Goal: Task Accomplishment & Management: Manage account settings

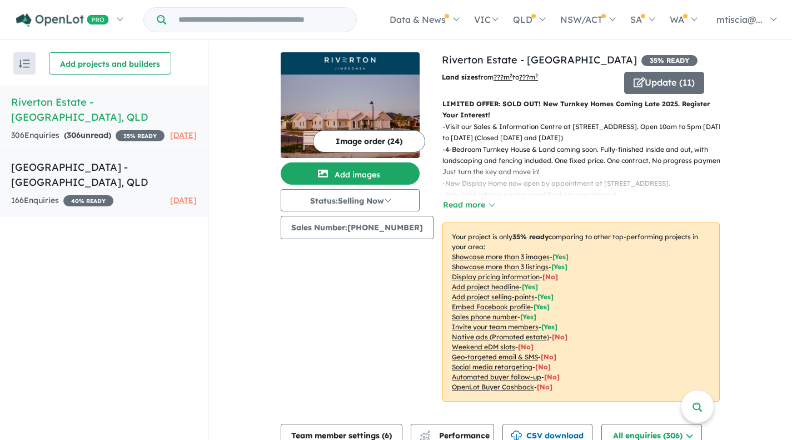
click at [146, 178] on h5 "[GEOGRAPHIC_DATA] - [GEOGRAPHIC_DATA] , [GEOGRAPHIC_DATA]" at bounding box center [104, 174] width 186 height 30
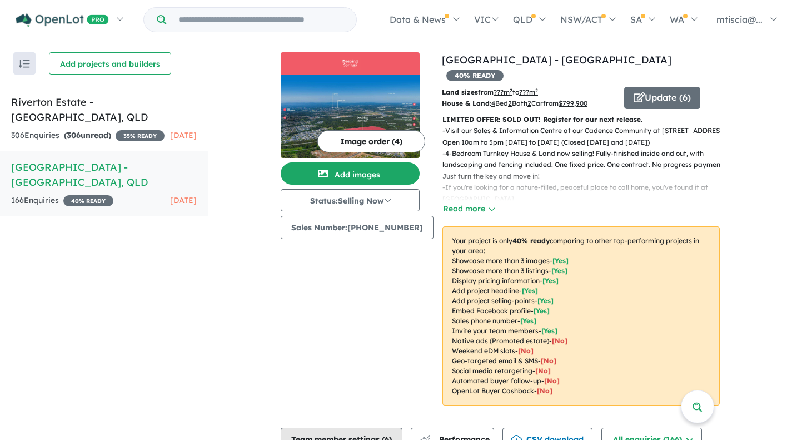
click at [345, 427] on button "Team member settings ( 6 )" at bounding box center [342, 438] width 122 height 22
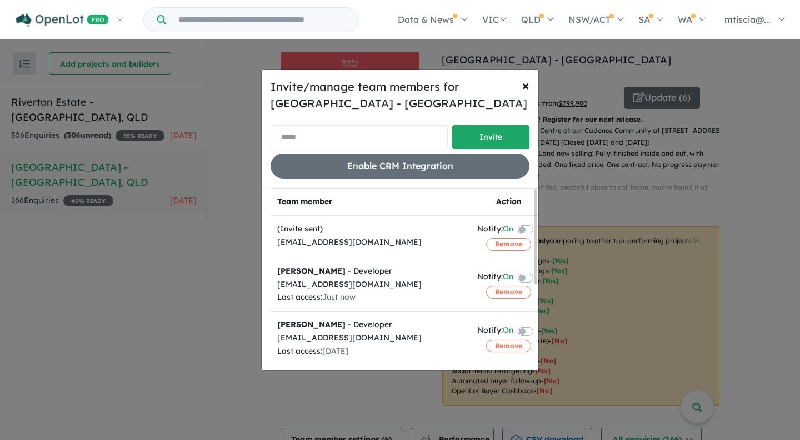
click at [381, 143] on input "email" at bounding box center [359, 137] width 177 height 24
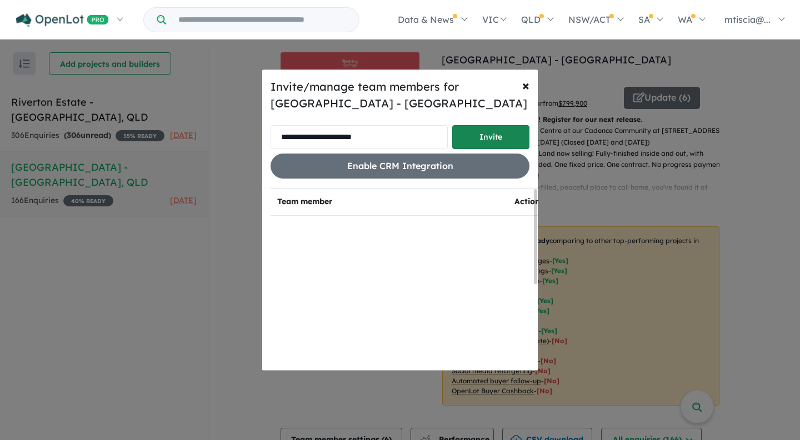
type input "**********"
click at [477, 140] on button "Invite" at bounding box center [490, 137] width 77 height 24
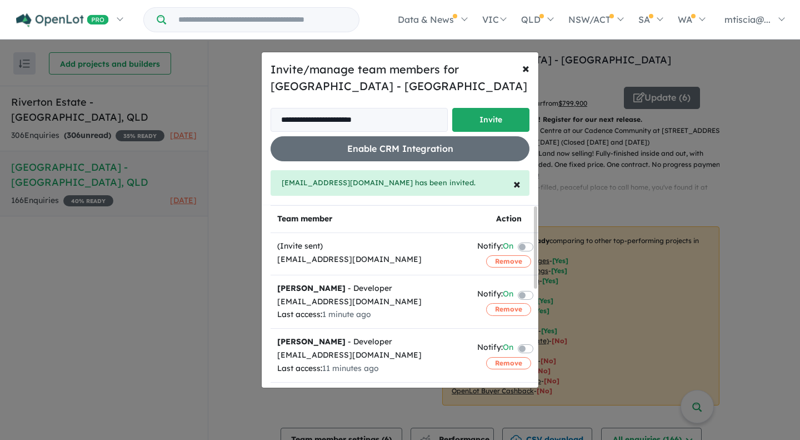
click at [33, 94] on div "**********" at bounding box center [400, 220] width 800 height 440
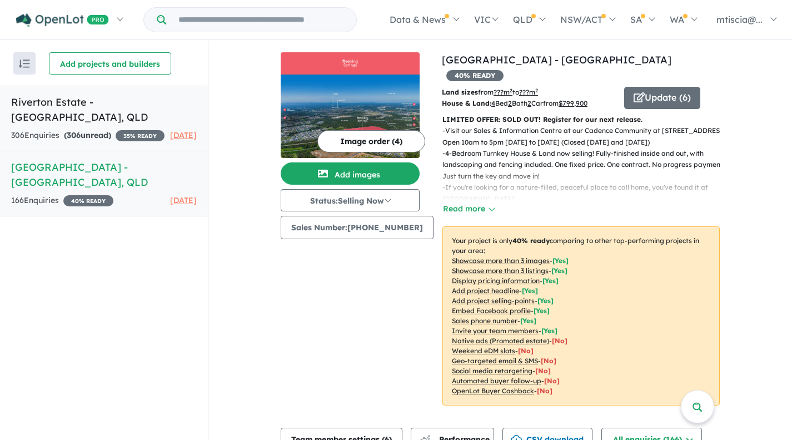
click at [88, 130] on strong "( 306 unread)" at bounding box center [87, 135] width 47 height 10
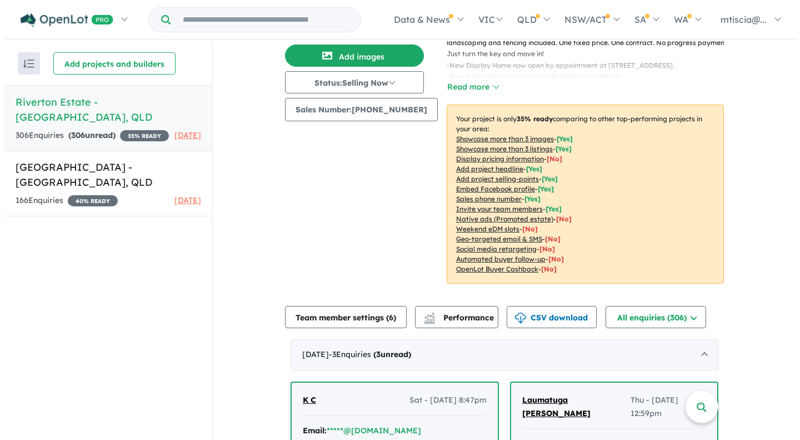
scroll to position [118, 0]
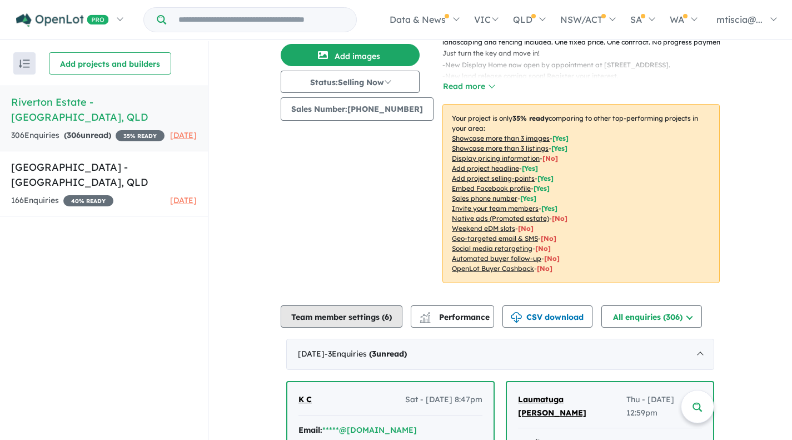
click at [366, 318] on button "Team member settings ( 6 )" at bounding box center [342, 316] width 122 height 22
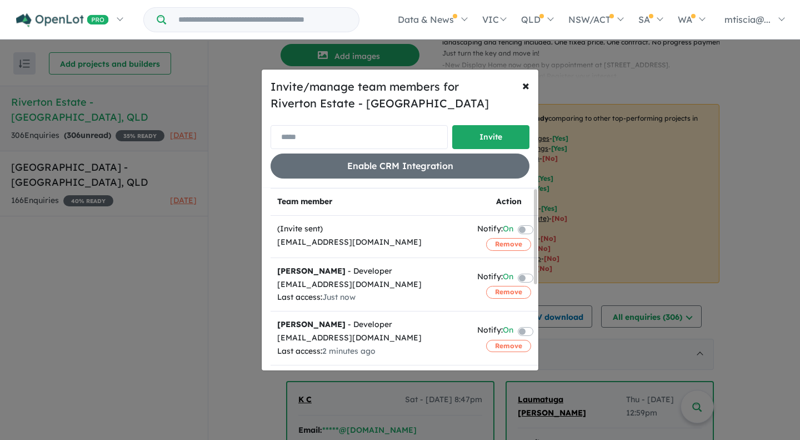
click at [413, 134] on input "email" at bounding box center [359, 137] width 177 height 24
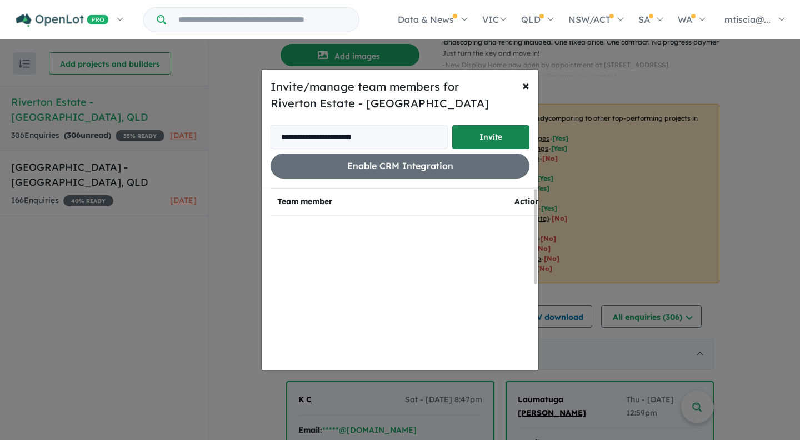
click at [460, 141] on button "Invite" at bounding box center [490, 137] width 77 height 24
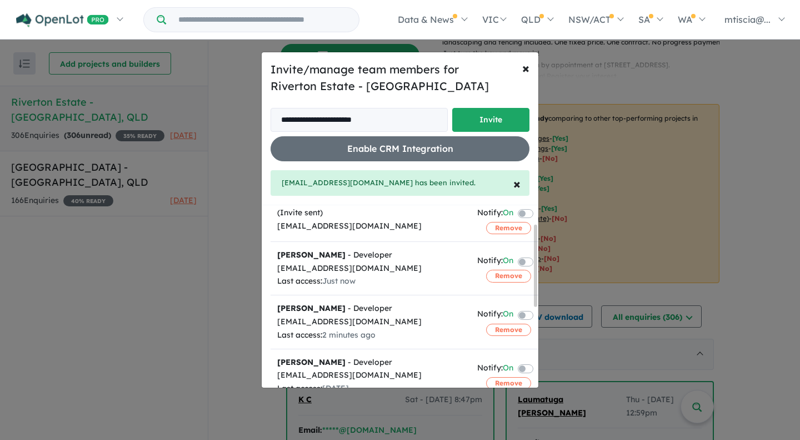
scroll to position [0, 0]
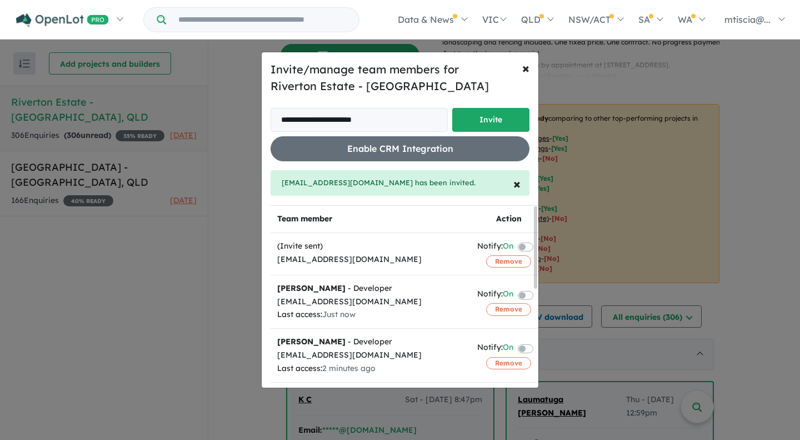
click at [390, 252] on div "(Invite sent)" at bounding box center [370, 245] width 187 height 13
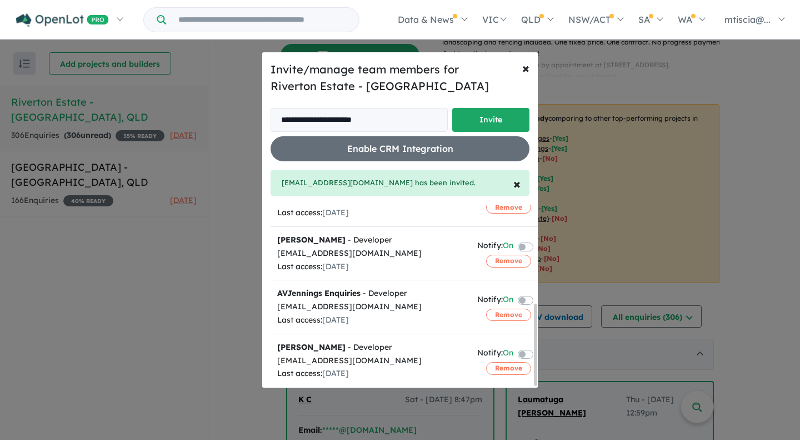
scroll to position [218, 0]
click at [346, 118] on input "**********" at bounding box center [359, 120] width 177 height 24
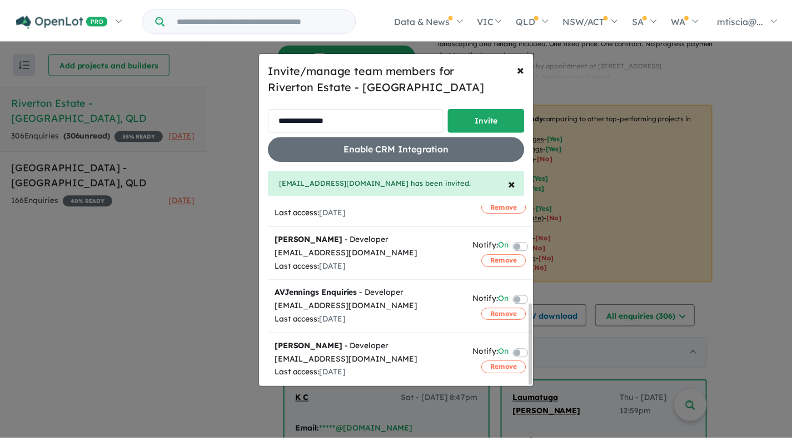
scroll to position [0, 0]
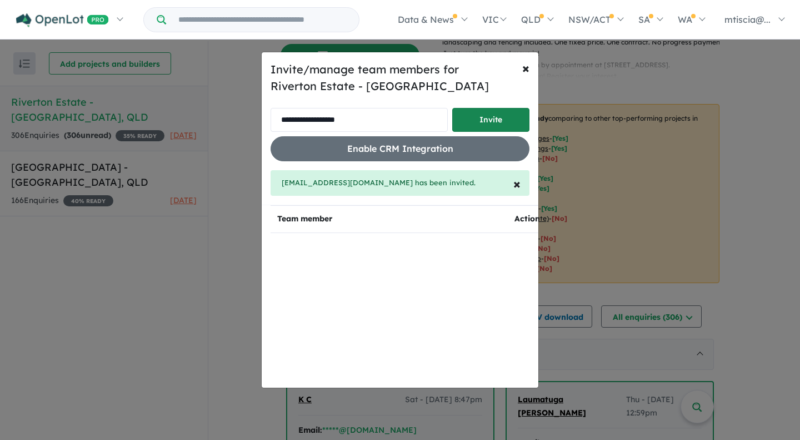
type input "**********"
click at [483, 128] on button "Invite" at bounding box center [490, 120] width 77 height 24
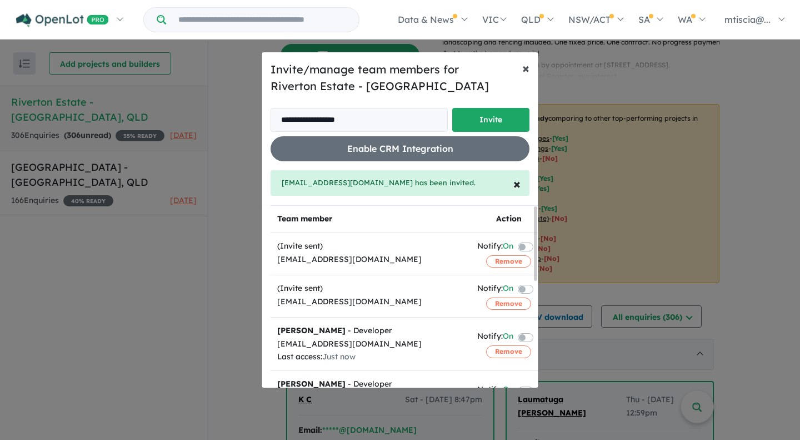
click at [528, 73] on span "×" at bounding box center [525, 67] width 7 height 17
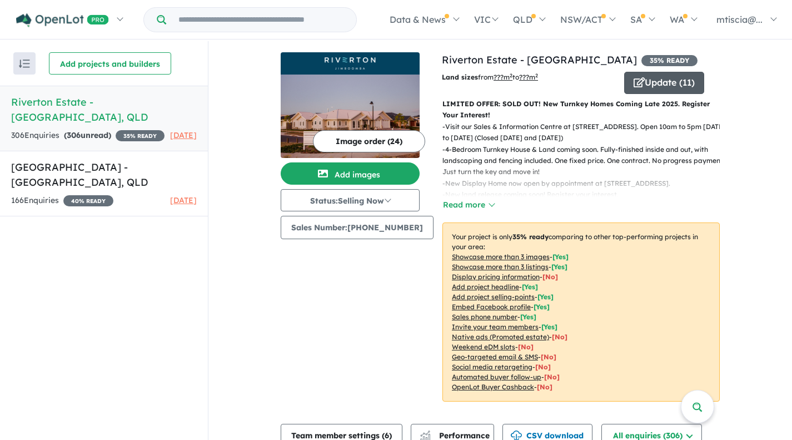
click at [659, 74] on button "Update ( 11 )" at bounding box center [664, 83] width 80 height 22
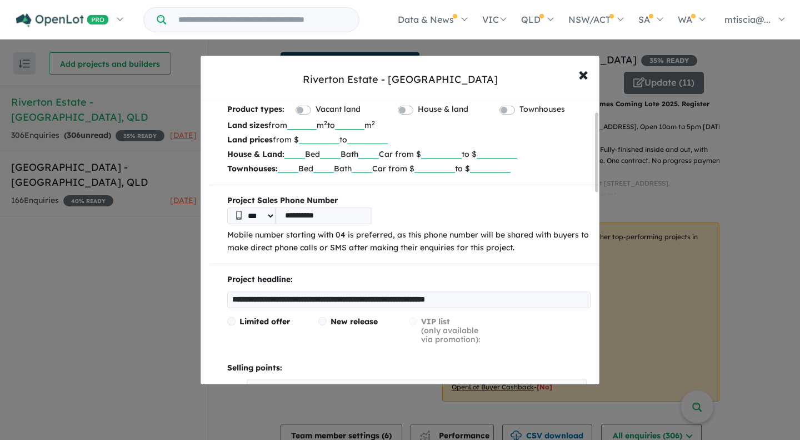
scroll to position [39, 0]
click at [585, 81] on span "×" at bounding box center [583, 74] width 10 height 24
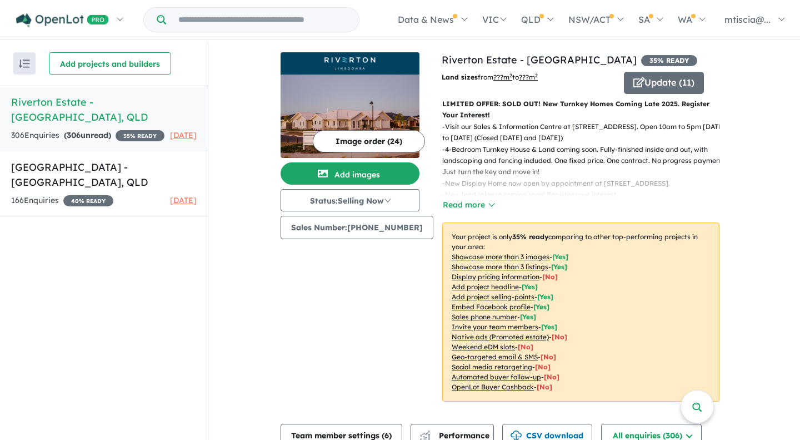
scroll to position [0, 0]
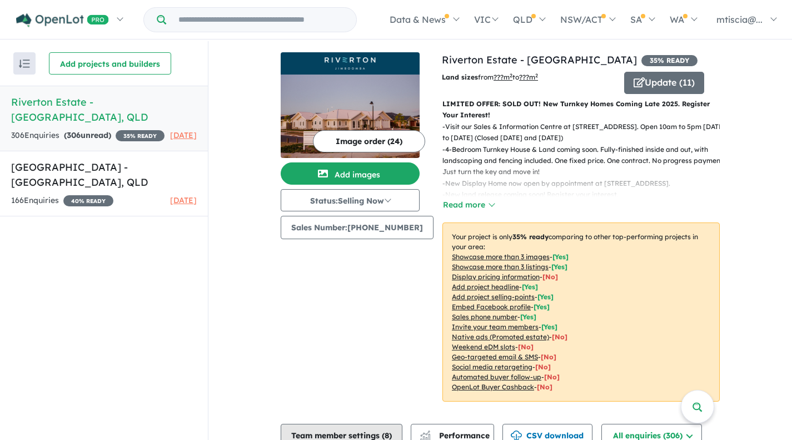
click at [315, 427] on button "Team member settings ( 8 )" at bounding box center [342, 434] width 122 height 22
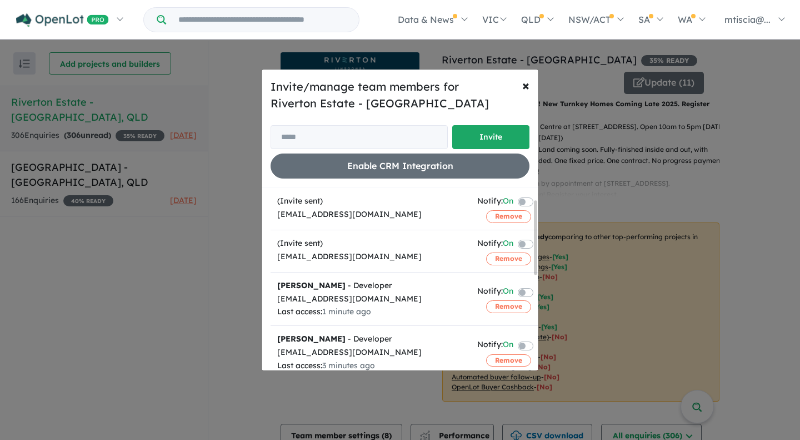
scroll to position [36, 0]
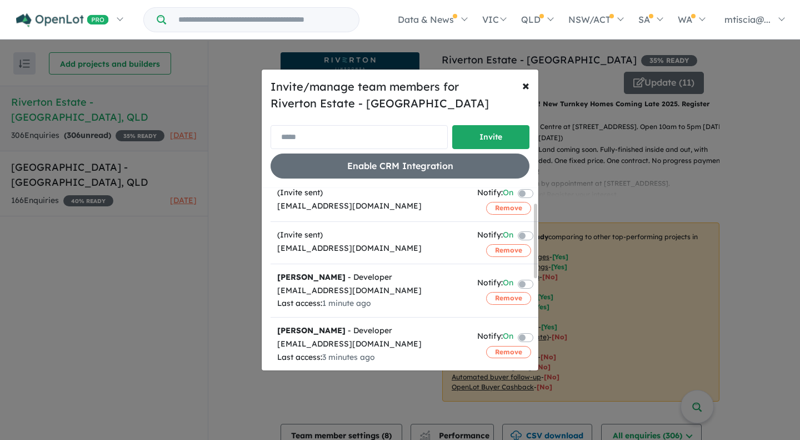
click at [359, 138] on input "email" at bounding box center [359, 137] width 177 height 24
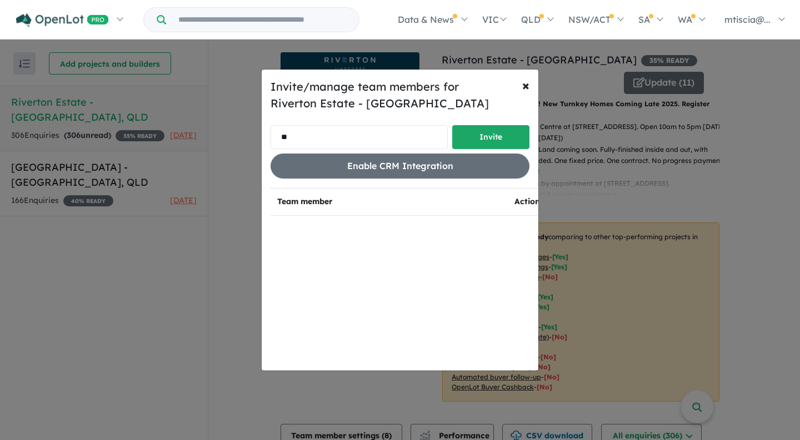
scroll to position [0, 0]
type input "**********"
click at [493, 137] on button "Invite" at bounding box center [490, 137] width 77 height 24
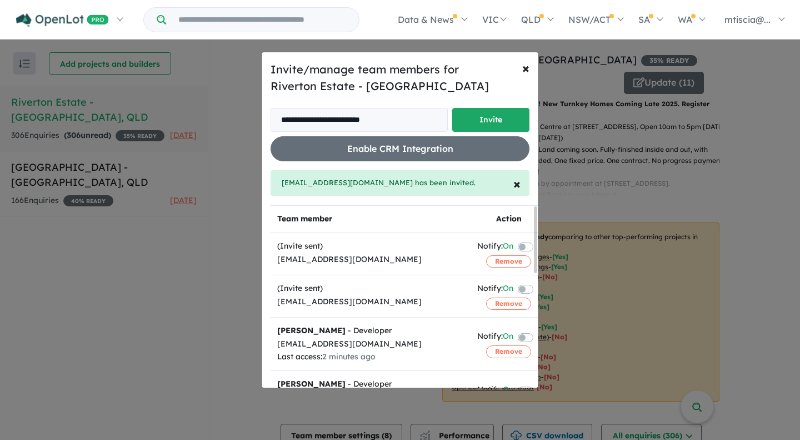
click at [138, 166] on div "**********" at bounding box center [400, 220] width 800 height 440
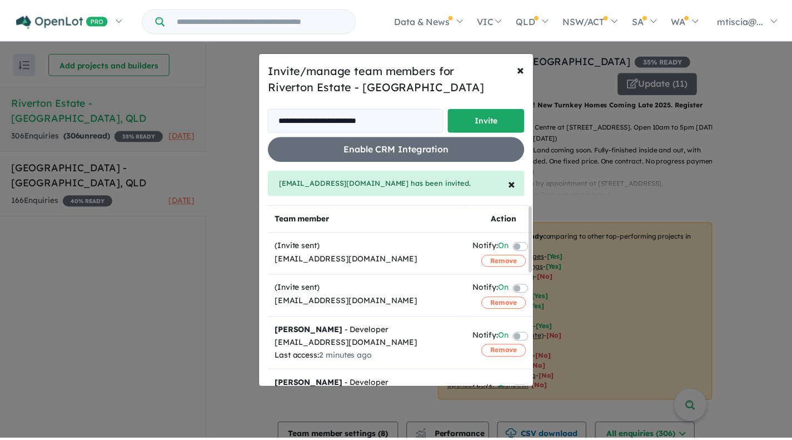
scroll to position [5, 0]
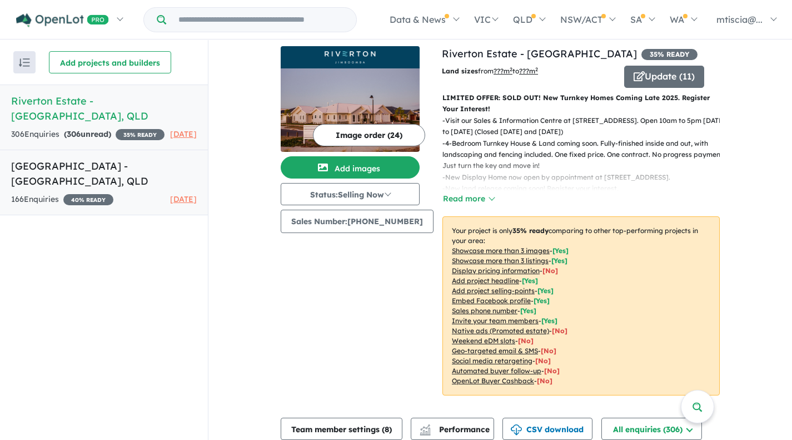
click at [138, 166] on h5 "[GEOGRAPHIC_DATA] - [GEOGRAPHIC_DATA] , [GEOGRAPHIC_DATA]" at bounding box center [104, 173] width 186 height 30
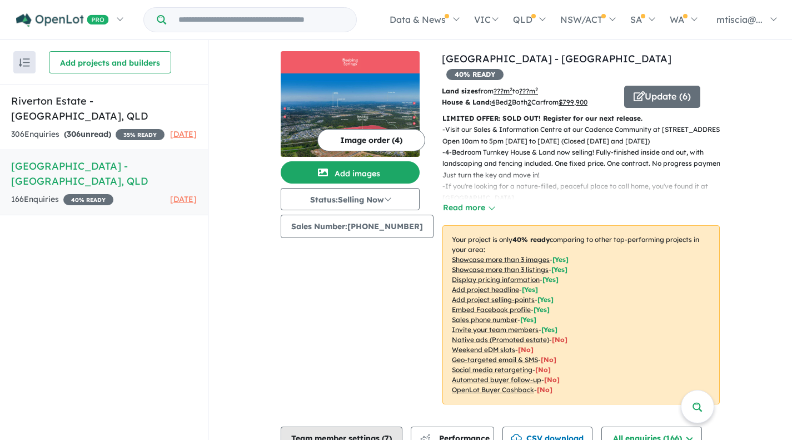
click at [341, 426] on button "Team member settings ( 7 )" at bounding box center [342, 437] width 122 height 22
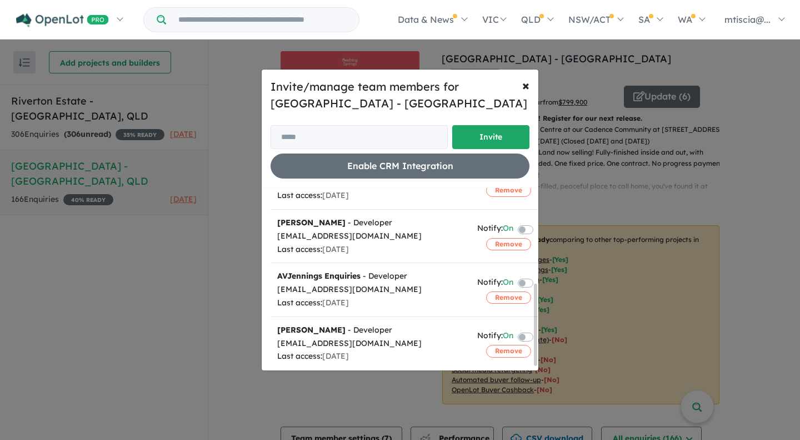
scroll to position [218, 0]
click at [238, 268] on div "Invite/manage team members for Deebing Springs Estate - [GEOGRAPHIC_DATA] Invit…" at bounding box center [400, 220] width 800 height 440
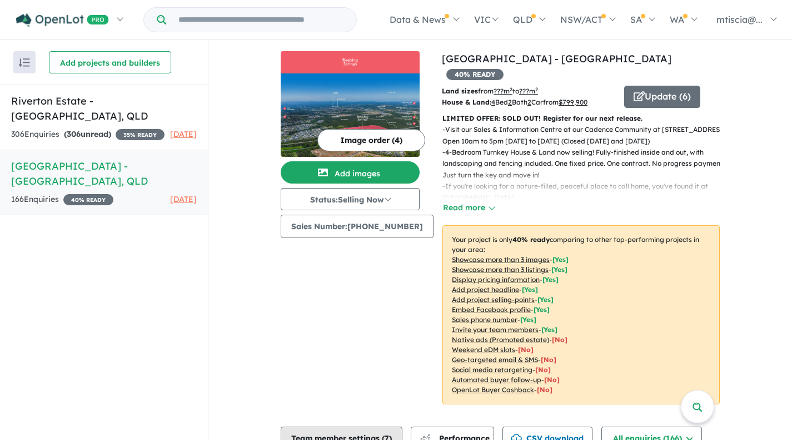
click at [341, 426] on button "Team member settings ( 7 )" at bounding box center [342, 437] width 122 height 22
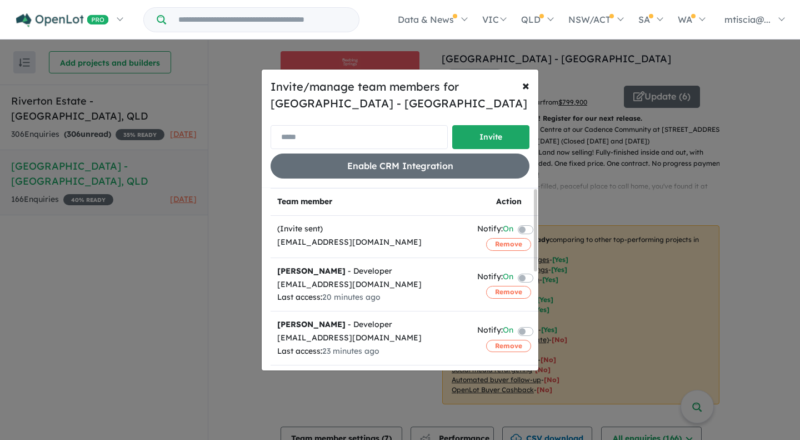
click at [402, 138] on input "email" at bounding box center [359, 137] width 177 height 24
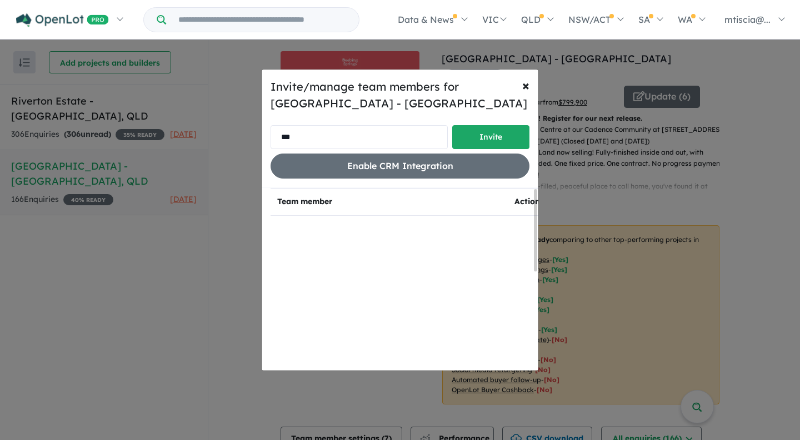
type input "**********"
click at [468, 144] on button "Invite" at bounding box center [490, 137] width 77 height 24
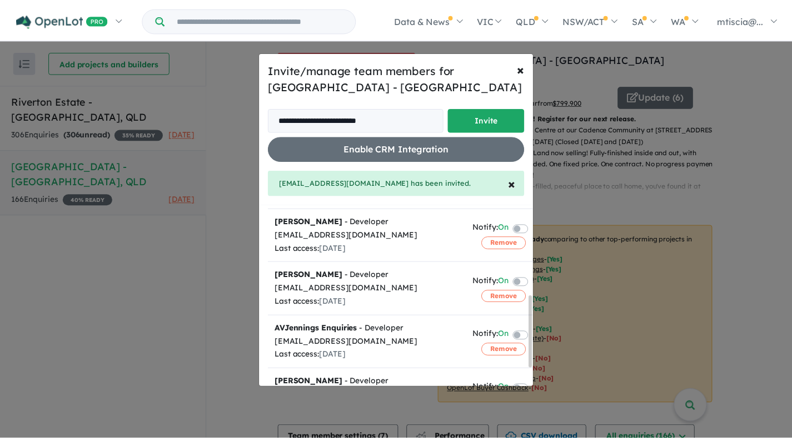
scroll to position [271, 0]
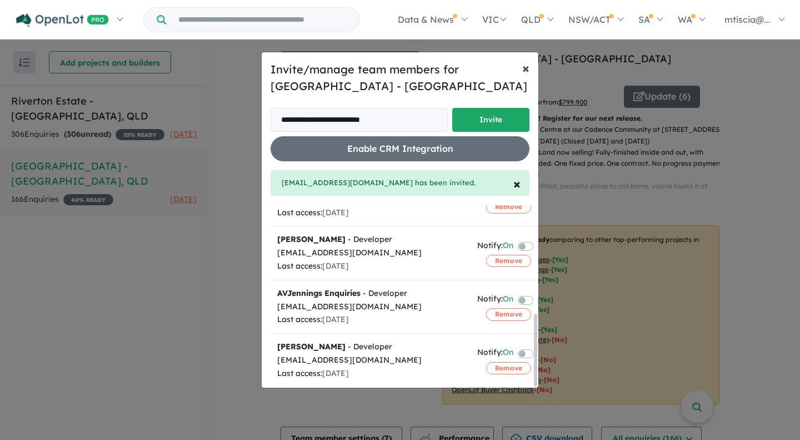
click at [525, 69] on span "×" at bounding box center [525, 67] width 7 height 17
